Goal: Task Accomplishment & Management: Complete application form

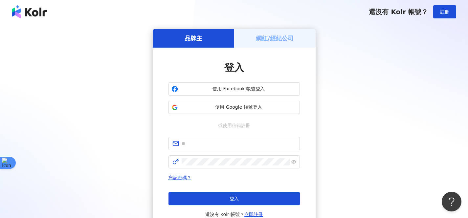
click at [275, 40] on h5 "網紅/經紀公司" at bounding box center [275, 38] width 38 height 8
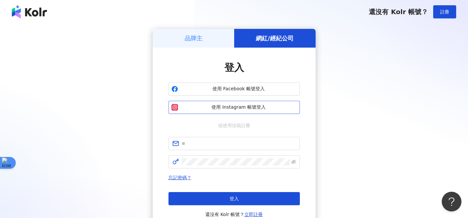
click at [247, 106] on span "使用 Instagram 帳號登入" at bounding box center [239, 107] width 116 height 7
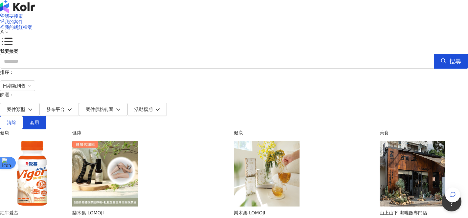
click at [23, 19] on span "我的案件" at bounding box center [14, 21] width 18 height 5
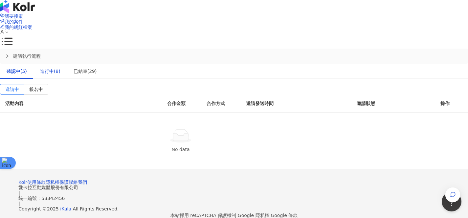
click at [60, 68] on div "進行中(8)" at bounding box center [50, 71] width 20 height 7
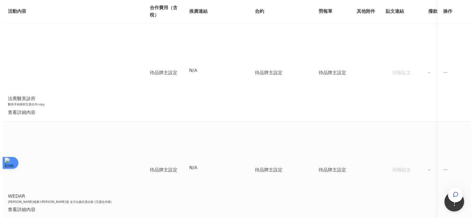
scroll to position [119, 0]
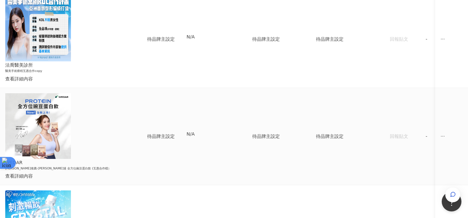
click at [121, 173] on div "查看詳細內容" at bounding box center [65, 176] width 121 height 7
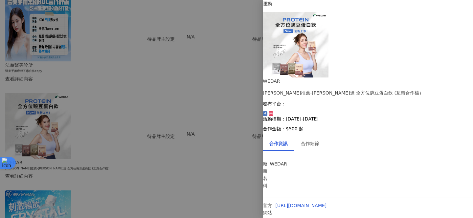
scroll to position [2, 0]
click at [317, 140] on div "合作細節" at bounding box center [310, 143] width 18 height 7
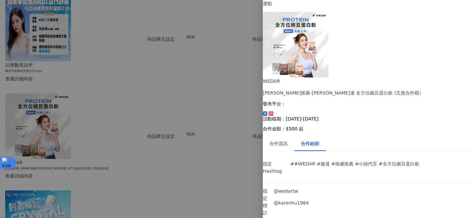
scroll to position [576, 0]
drag, startPoint x: 303, startPoint y: 106, endPoint x: 343, endPoint y: 12, distance: 102.4
copy p "品名：WEDAR 全方位豌豆蛋白飲 風味：共四種 麥芽可可豌豆蛋白飲. 熱愛巧克力的一定要喝，不甜順口清爽 焙香觀音拿鐵豌豆蛋白飲. 茶味控不能錯過！焙火香氣…"
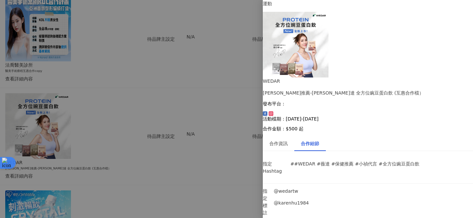
drag, startPoint x: 298, startPoint y: 104, endPoint x: 473, endPoint y: 103, distance: 174.9
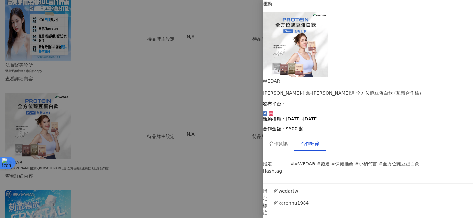
copy p "[URL][DOMAIN_NAME]"
drag, startPoint x: 309, startPoint y: 136, endPoint x: 440, endPoint y: 198, distance: 145.4
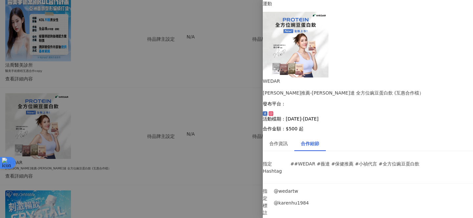
copy p "避免詳細字詞參考： 任何講述人體器官部位：眼、耳、喉嚨、扁桃腺、口、鼻、腸、腦、心臟、血、血管、胃、肌膚、皮膚等任何肉字部位與器官字詞 吞服、預防感冒、抵抗力…"
click at [161, 101] on div at bounding box center [236, 109] width 473 height 218
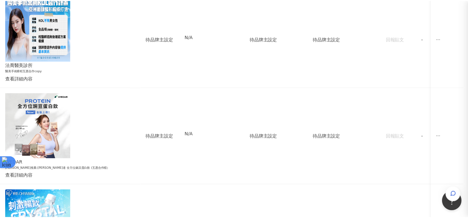
scroll to position [107, 0]
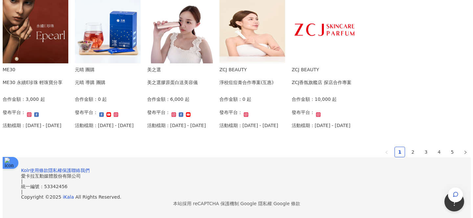
scroll to position [464, 0]
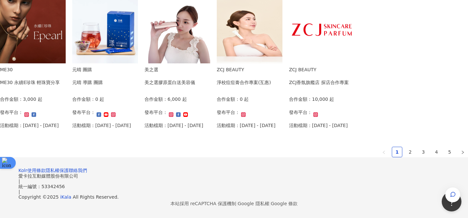
click at [257, 80] on div "ZCJ BEAUTY 淨校痘痘膏合作專案(互惠) 合作金額： 0 起 發布平台： 活動檔期：[DATE] - [DATE]" at bounding box center [246, 100] width 59 height 68
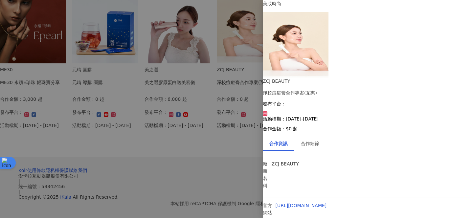
scroll to position [45, 0]
click at [314, 140] on div "合作細節" at bounding box center [310, 143] width 18 height 7
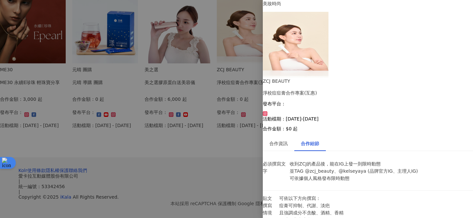
scroll to position [170, 0]
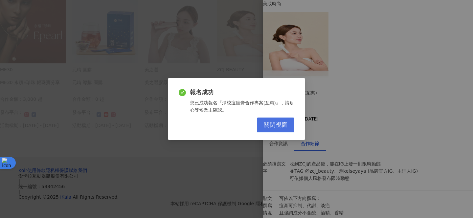
click at [286, 129] on button "關閉視窗" at bounding box center [275, 125] width 37 height 15
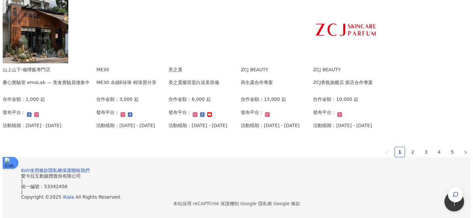
scroll to position [406, 0]
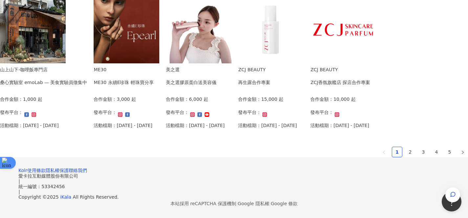
click at [351, 63] on img at bounding box center [344, 31] width 66 height 66
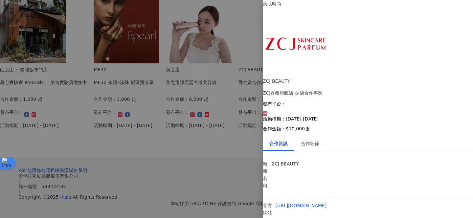
scroll to position [26, 0]
click at [320, 140] on div "合作細節" at bounding box center [310, 143] width 18 height 7
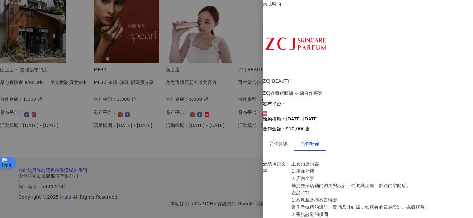
scroll to position [16, 0]
click at [288, 140] on div "合作資訊" at bounding box center [279, 143] width 18 height 7
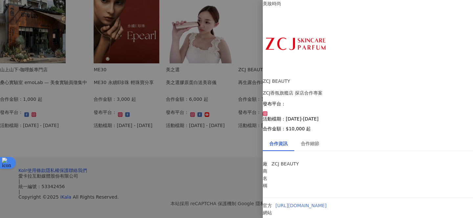
click at [327, 203] on link "[URL][DOMAIN_NAME]" at bounding box center [301, 205] width 51 height 5
click at [184, 200] on div at bounding box center [236, 109] width 473 height 218
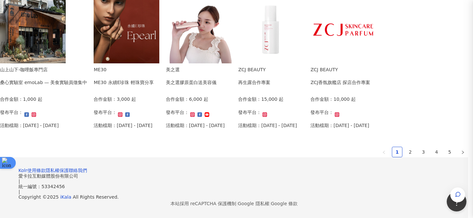
scroll to position [0, 0]
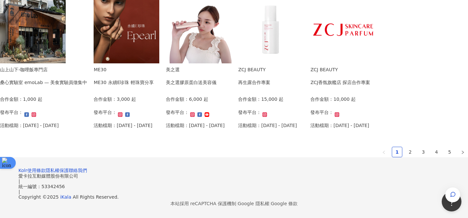
click at [334, 114] on div "ZCJ BEAUTY ZCJ香氛旗艦店 探店合作專案 合作金額： 10,000 起 發布平台： 活動檔期：[DATE] - [DATE]" at bounding box center [341, 100] width 60 height 68
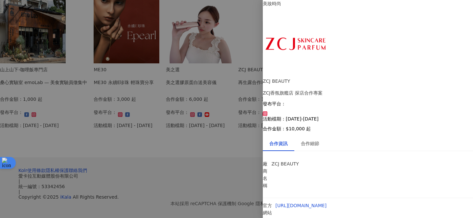
scroll to position [26, 0]
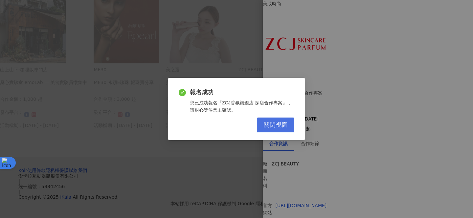
click at [281, 120] on button "關閉視窗" at bounding box center [275, 125] width 37 height 15
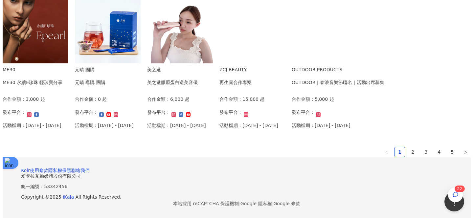
scroll to position [401, 0]
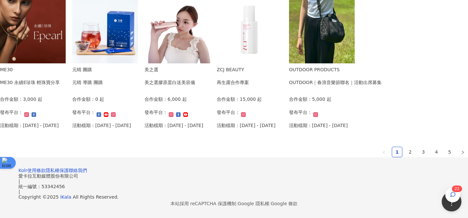
click at [145, 86] on div "美之選膠原蛋白送美容儀" at bounding box center [170, 82] width 51 height 7
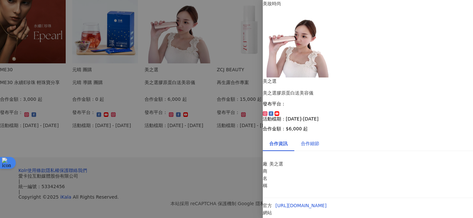
click at [320, 140] on div "合作細節" at bounding box center [310, 143] width 18 height 7
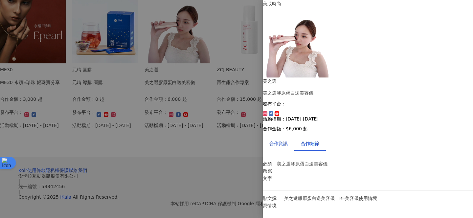
click at [285, 140] on div "合作資訊" at bounding box center [279, 143] width 18 height 7
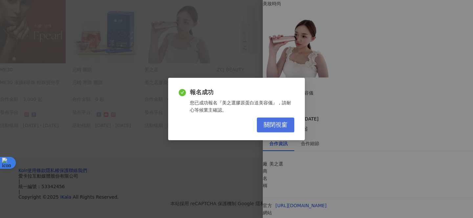
click at [283, 122] on span "關閉視窗" at bounding box center [276, 125] width 24 height 7
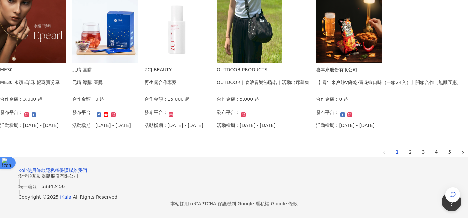
click at [260, 134] on div "OUTDOOR PRODUCTS OUTDOOR｜春浪音樂節聯名｜活動出席募集 合作金額： 5,000 起 發布平台： 活動檔期：[DATE] - [DATE]" at bounding box center [263, 100] width 93 height 68
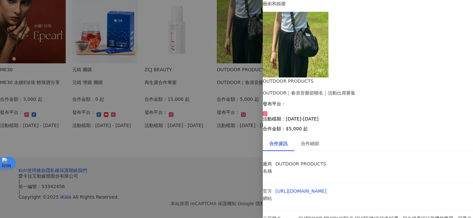
scroll to position [20, 0]
click at [321, 136] on div "合作細節" at bounding box center [311, 143] width 32 height 15
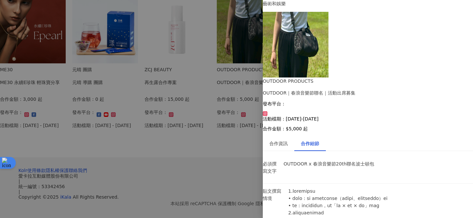
scroll to position [46, 0]
click at [294, 136] on div "合作資訊" at bounding box center [279, 143] width 32 height 15
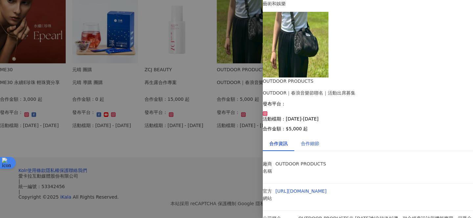
click at [316, 140] on div "合作細節" at bounding box center [310, 143] width 18 height 7
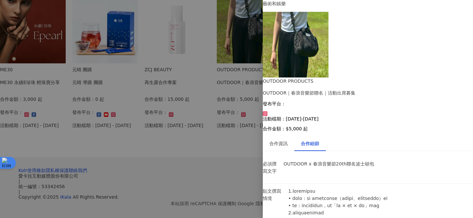
scroll to position [0, 0]
click at [294, 136] on div "合作資訊" at bounding box center [279, 143] width 32 height 15
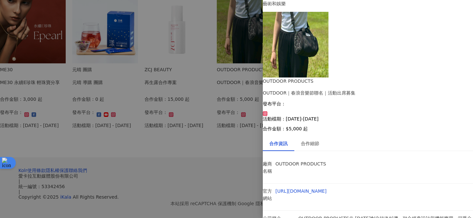
scroll to position [20, 0]
click at [320, 140] on div "合作細節" at bounding box center [310, 143] width 18 height 7
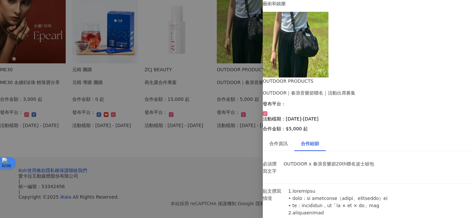
scroll to position [0, 0]
click at [285, 136] on div "合作資訊" at bounding box center [279, 143] width 32 height 15
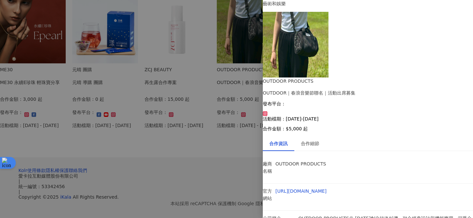
scroll to position [20, 0]
click at [327, 189] on link "[URL][DOMAIN_NAME]" at bounding box center [301, 191] width 51 height 5
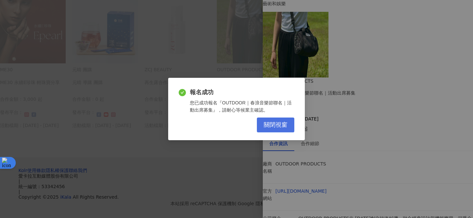
click at [269, 124] on span "關閉視窗" at bounding box center [276, 125] width 24 height 7
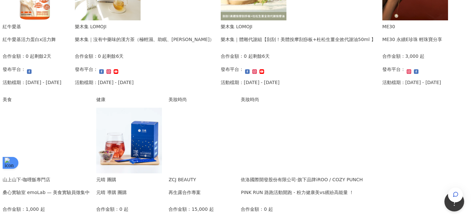
scroll to position [34, 0]
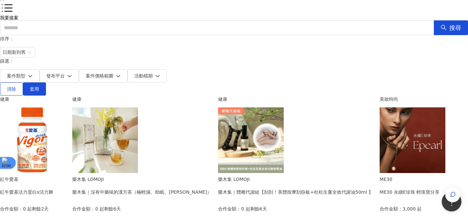
click at [284, 124] on img at bounding box center [251, 140] width 66 height 66
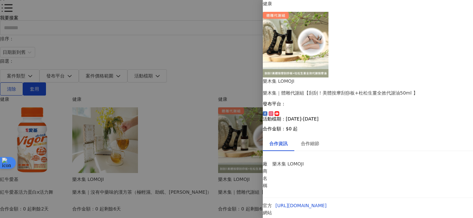
scroll to position [6, 0]
click at [323, 136] on div "合作細節" at bounding box center [311, 143] width 32 height 15
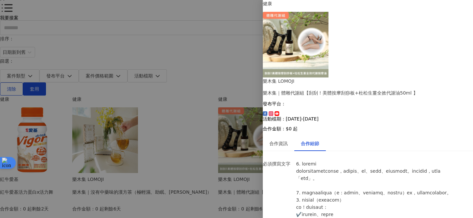
scroll to position [0, 0]
click at [288, 140] on div "合作資訊" at bounding box center [279, 143] width 18 height 7
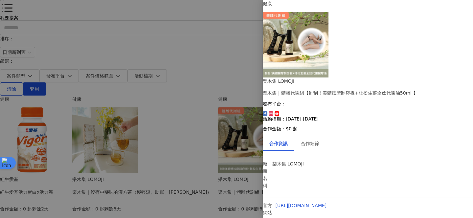
scroll to position [71, 0]
click at [320, 140] on div "合作細節" at bounding box center [310, 143] width 18 height 7
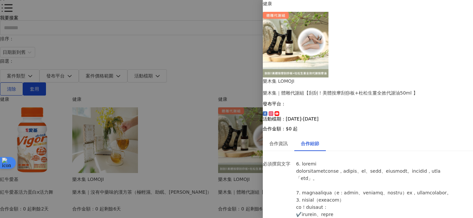
scroll to position [364, 0]
drag, startPoint x: 327, startPoint y: 116, endPoint x: 387, endPoint y: 124, distance: 60.3
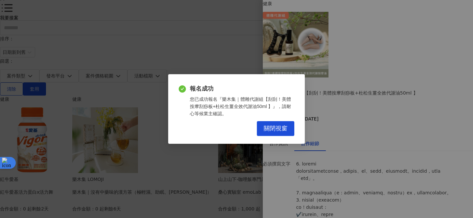
click at [389, 117] on div "報名成功 您已成功報名『樂木集｜體雕代謝組【刮刮！美體按摩刮痧板+杜松生薑全效代謝油50ml 】』，請耐心等候業主確認。 關閉視窗" at bounding box center [236, 109] width 473 height 218
click at [272, 135] on button "關閉視窗" at bounding box center [275, 128] width 37 height 15
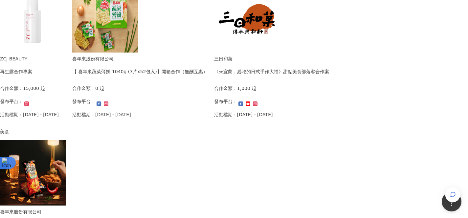
scroll to position [448, 0]
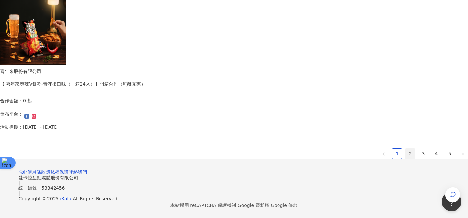
click at [406, 149] on link "2" at bounding box center [411, 154] width 10 height 10
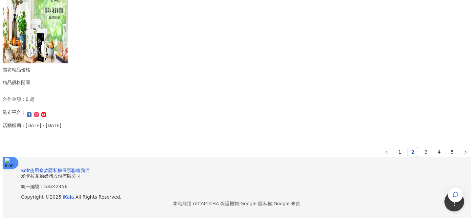
scroll to position [390, 0]
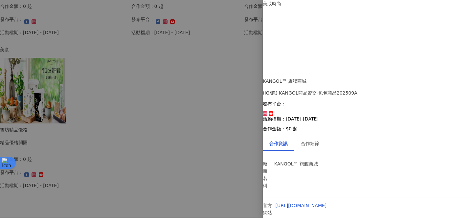
scroll to position [20, 0]
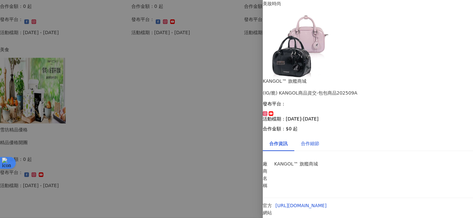
click at [318, 140] on div "合作細節" at bounding box center [310, 143] width 18 height 7
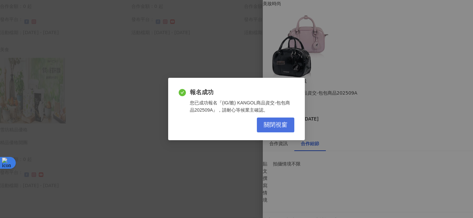
click at [272, 129] on button "關閉視窗" at bounding box center [275, 125] width 37 height 15
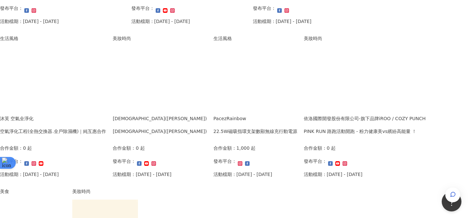
scroll to position [467, 0]
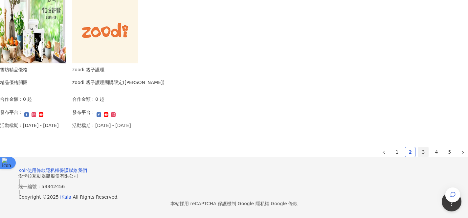
click at [419, 147] on link "3" at bounding box center [424, 152] width 10 height 10
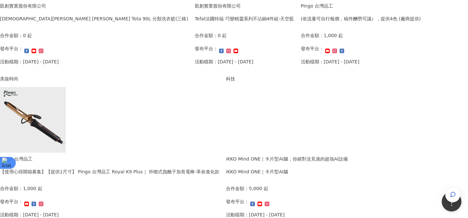
scroll to position [486, 0]
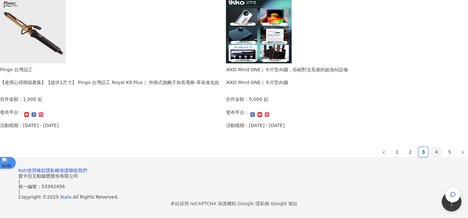
click at [432, 147] on link "4" at bounding box center [437, 152] width 10 height 10
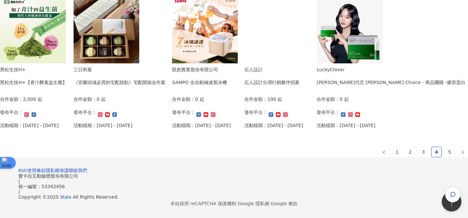
scroll to position [487, 0]
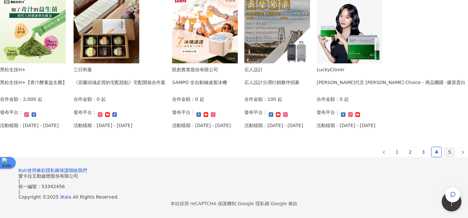
click at [445, 147] on link "5" at bounding box center [450, 152] width 10 height 10
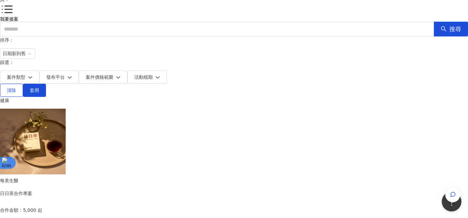
scroll to position [0, 0]
